Goal: Check status: Check status

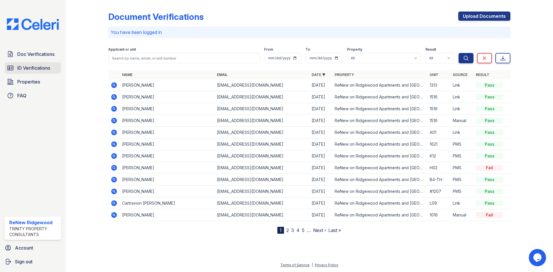
click at [42, 72] on link "ID Verifications" at bounding box center [33, 68] width 56 height 12
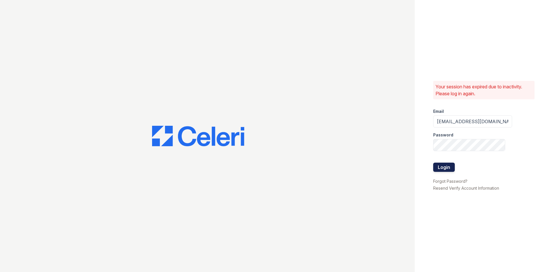
click at [439, 170] on button "Login" at bounding box center [445, 167] width 22 height 9
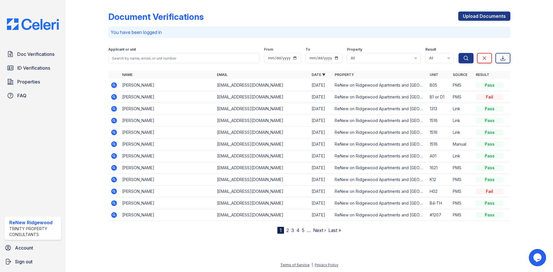
click at [359, 11] on div "Document Verifications Upload Documents You have been logged in Filter Applican…" at bounding box center [309, 118] width 402 height 232
click at [40, 70] on span "ID Verifications" at bounding box center [33, 68] width 33 height 7
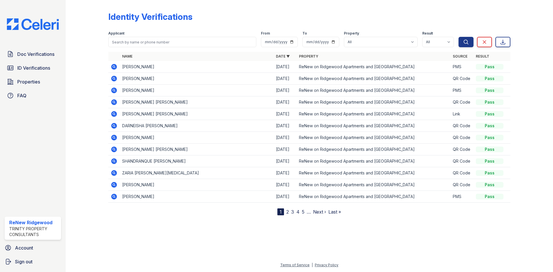
click at [114, 79] on icon at bounding box center [113, 78] width 1 height 1
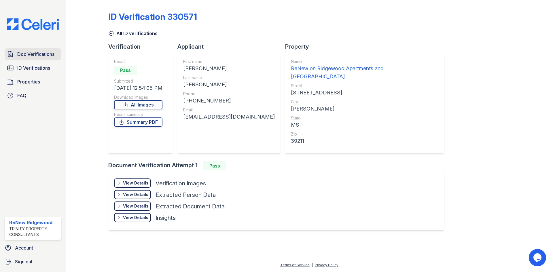
click at [43, 52] on span "Doc Verifications" at bounding box center [35, 54] width 37 height 7
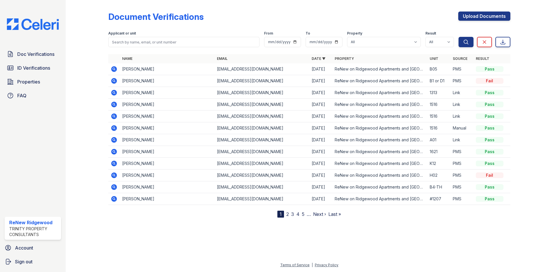
click at [117, 141] on icon at bounding box center [114, 140] width 7 height 7
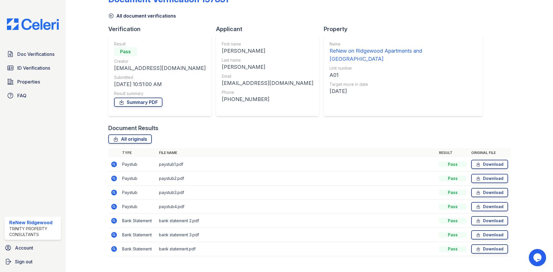
scroll to position [27, 0]
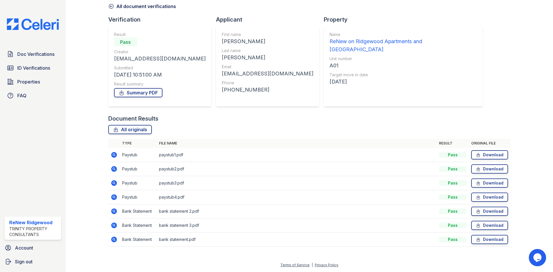
click at [114, 199] on icon at bounding box center [114, 198] width 6 height 6
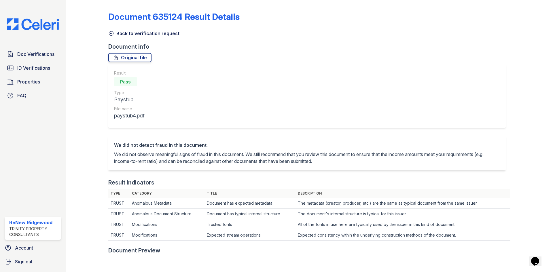
click at [117, 34] on link "Back to verification request" at bounding box center [143, 33] width 71 height 7
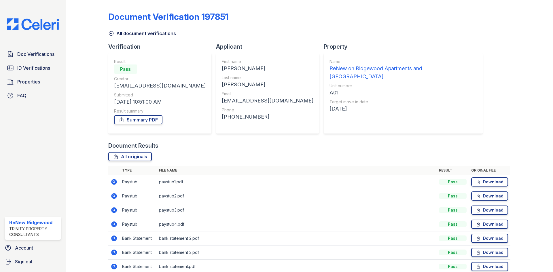
scroll to position [27, 0]
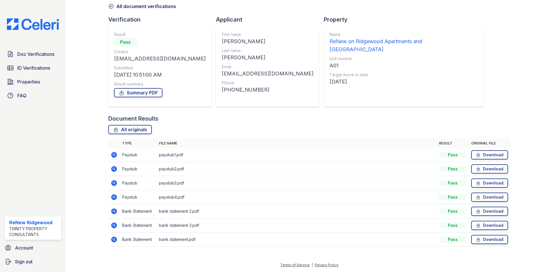
click at [117, 155] on icon at bounding box center [114, 155] width 7 height 7
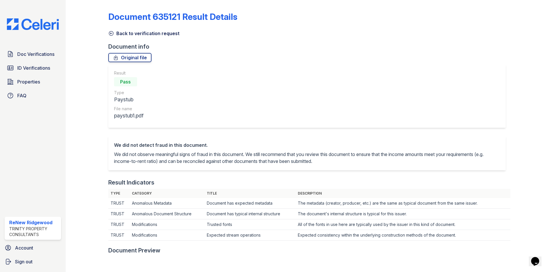
click at [131, 35] on link "Back to verification request" at bounding box center [143, 33] width 71 height 7
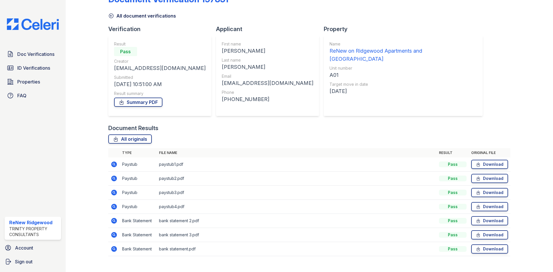
scroll to position [27, 0]
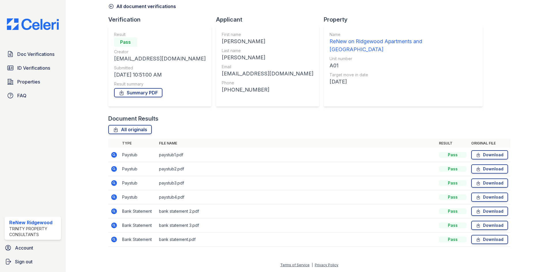
click at [114, 184] on icon at bounding box center [114, 183] width 7 height 7
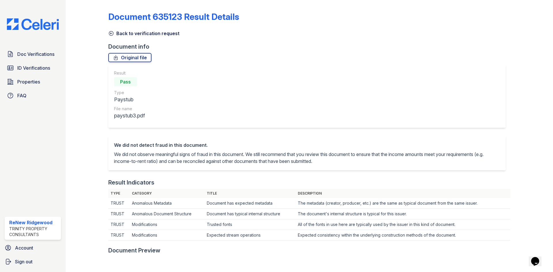
click at [161, 33] on link "Back to verification request" at bounding box center [143, 33] width 71 height 7
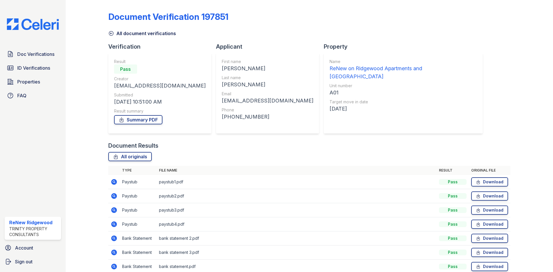
scroll to position [27, 0]
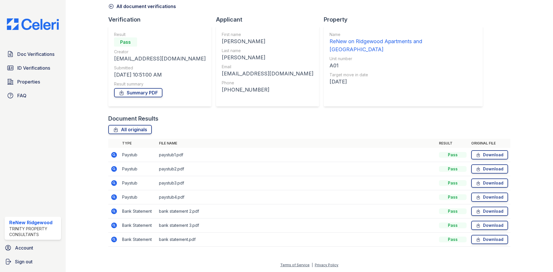
click at [115, 154] on icon at bounding box center [114, 155] width 6 height 6
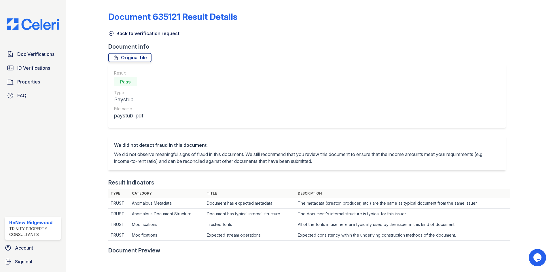
click at [147, 33] on link "Back to verification request" at bounding box center [143, 33] width 71 height 7
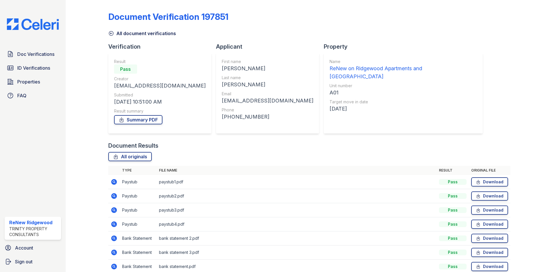
click at [112, 197] on icon at bounding box center [114, 196] width 6 height 6
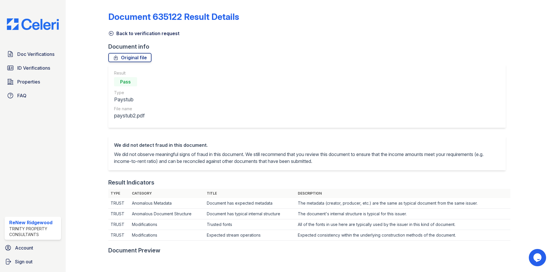
click at [112, 33] on icon at bounding box center [111, 34] width 6 height 6
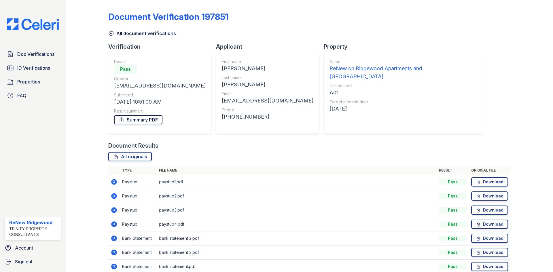
click at [137, 120] on link "Summary PDF" at bounding box center [138, 119] width 48 height 9
click at [114, 34] on link "All document verifications" at bounding box center [142, 33] width 68 height 7
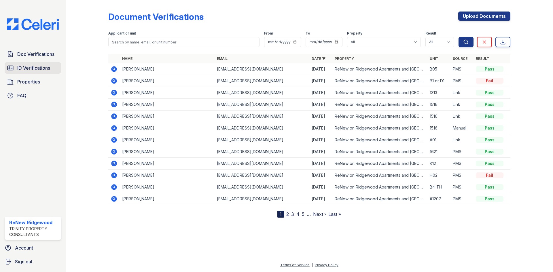
click at [44, 65] on span "ID Verifications" at bounding box center [33, 68] width 33 height 7
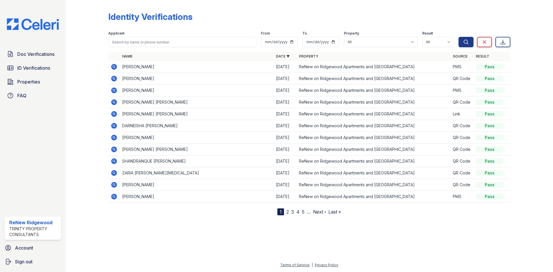
click at [112, 80] on icon at bounding box center [114, 79] width 6 height 6
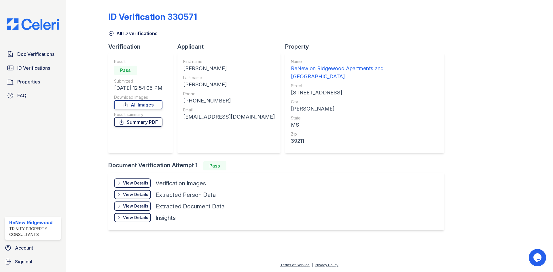
click at [157, 122] on link "Summary PDF" at bounding box center [138, 122] width 48 height 9
click at [518, 0] on html "Doc Verifications ID Verifications Properties FAQ ReNew Ridgewood Trinity Prope…" at bounding box center [276, 136] width 553 height 272
click at [473, 122] on div "ID Verification 330571 All ID verifications Verification Result Pass Submitted …" at bounding box center [309, 120] width 402 height 236
click at [445, 128] on div "ID Verification 330571 All ID verifications Verification Result Pass Submitted …" at bounding box center [309, 120] width 402 height 236
